Goal: Find specific page/section: Find specific page/section

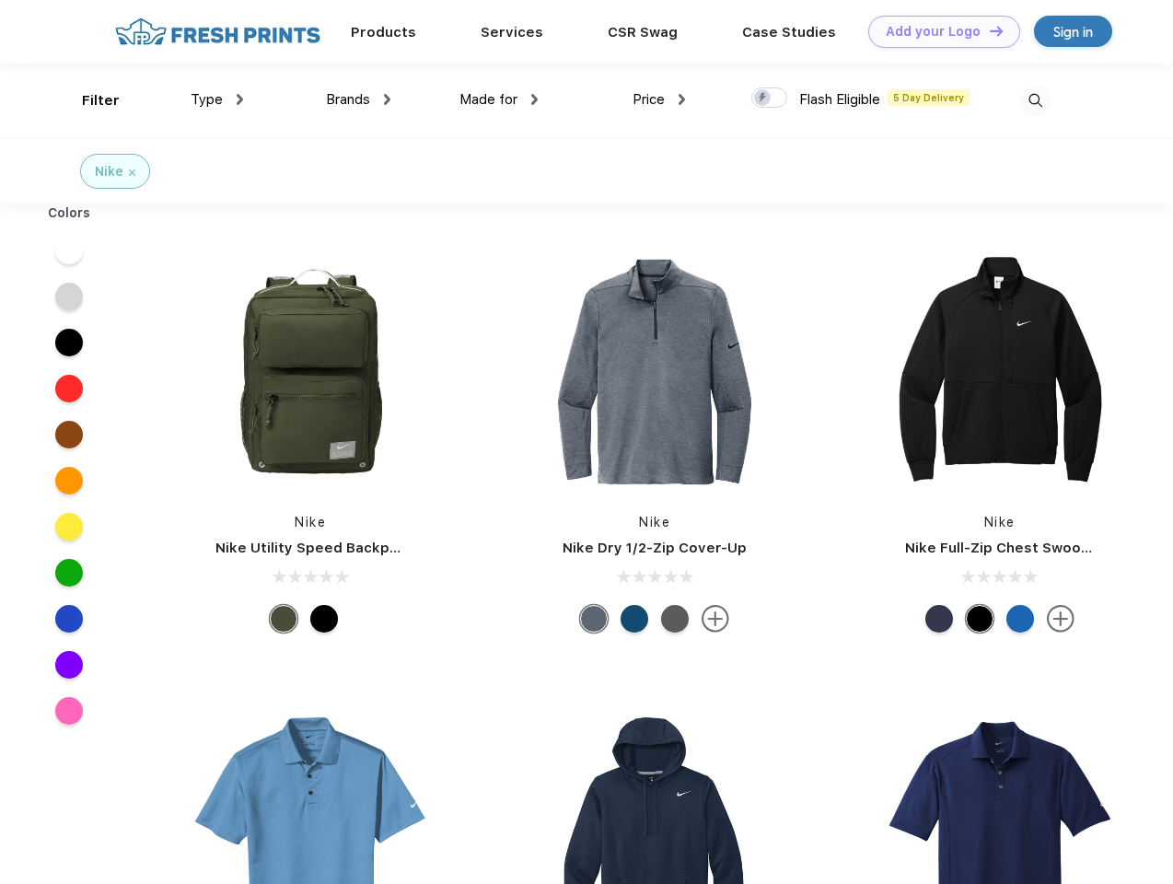
click at [938, 31] on link "Add your Logo Design Tool" at bounding box center [945, 32] width 152 height 32
click at [0, 0] on div "Design Tool" at bounding box center [0, 0] width 0 height 0
click at [988, 30] on link "Add your Logo Design Tool" at bounding box center [945, 32] width 152 height 32
click at [88, 100] on div "Filter" at bounding box center [101, 100] width 38 height 21
click at [217, 99] on span "Type" at bounding box center [207, 99] width 32 height 17
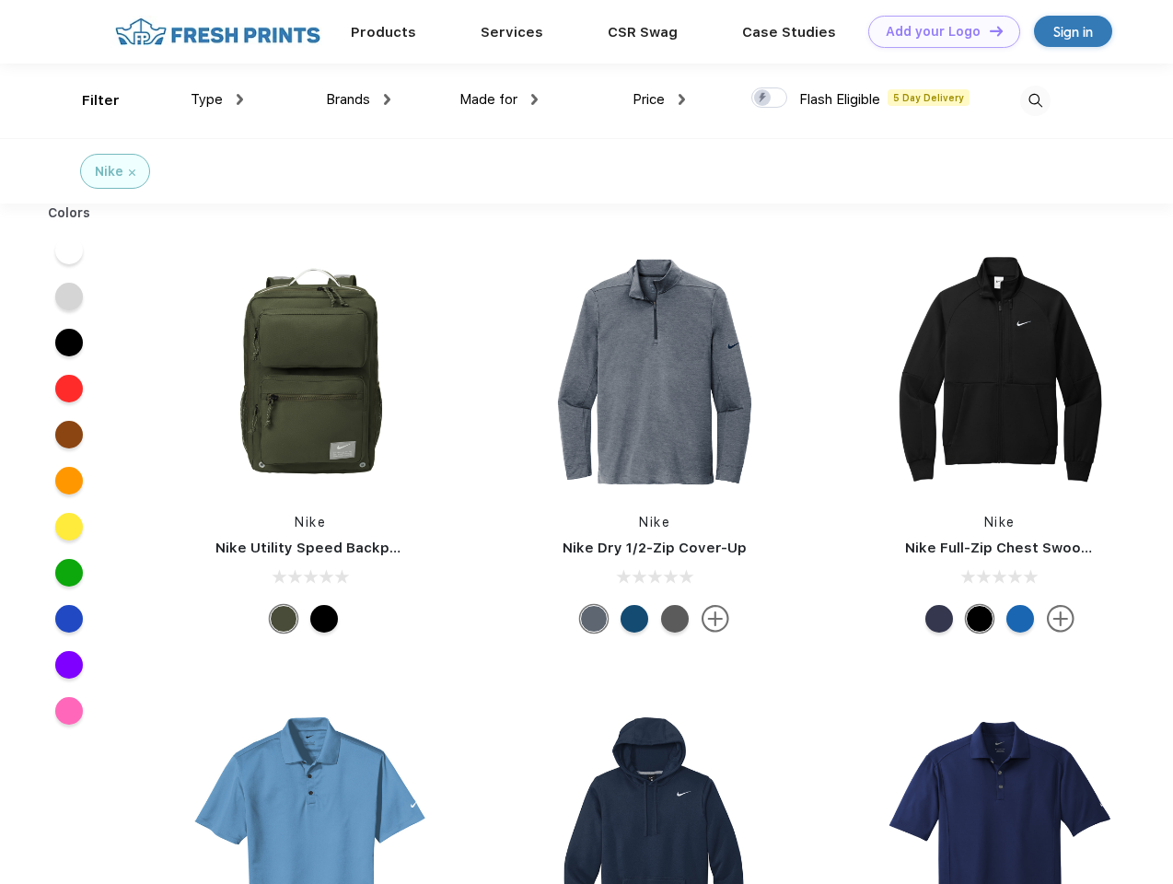
click at [358, 99] on span "Brands" at bounding box center [348, 99] width 44 height 17
click at [499, 99] on span "Made for" at bounding box center [489, 99] width 58 height 17
click at [660, 99] on span "Price" at bounding box center [649, 99] width 32 height 17
click at [770, 99] on div at bounding box center [770, 98] width 36 height 20
click at [764, 99] on input "checkbox" at bounding box center [758, 93] width 12 height 12
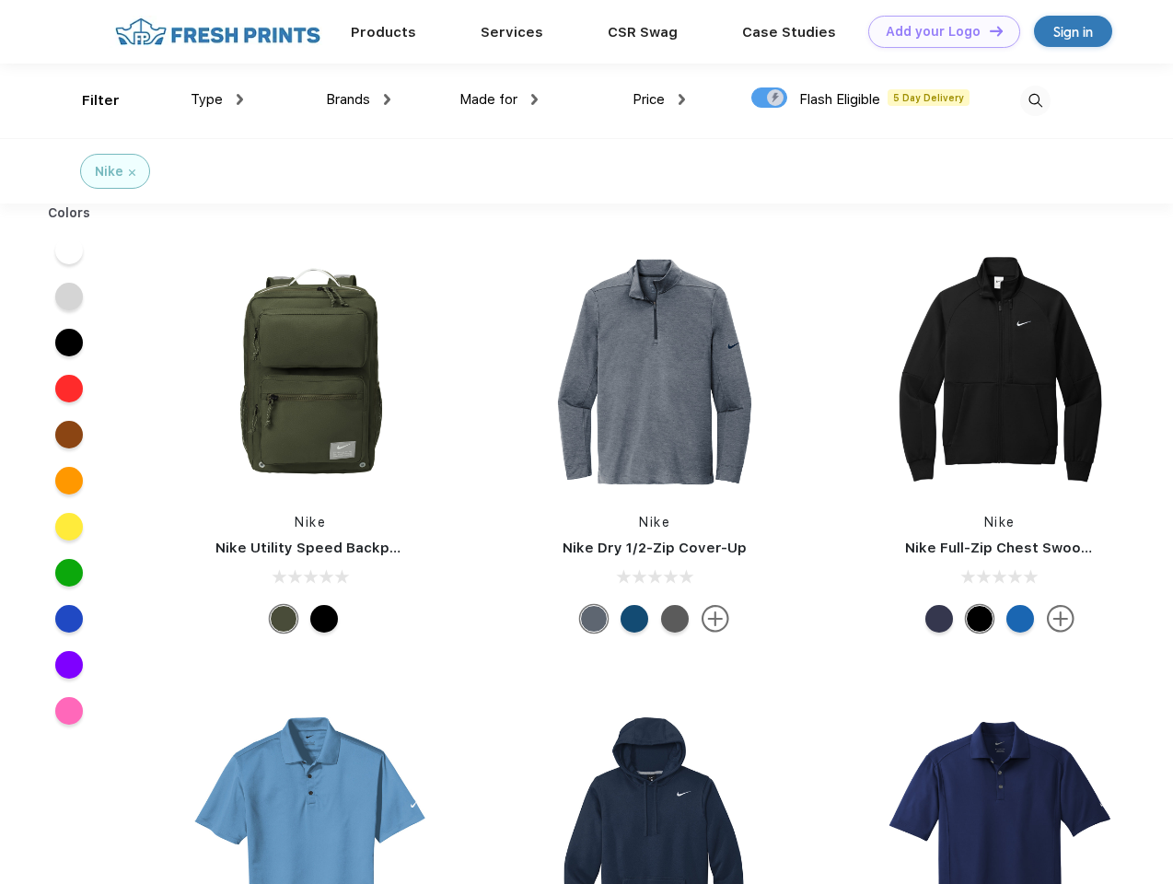
click at [1035, 100] on img at bounding box center [1036, 101] width 30 height 30
